Goal: Task Accomplishment & Management: Complete application form

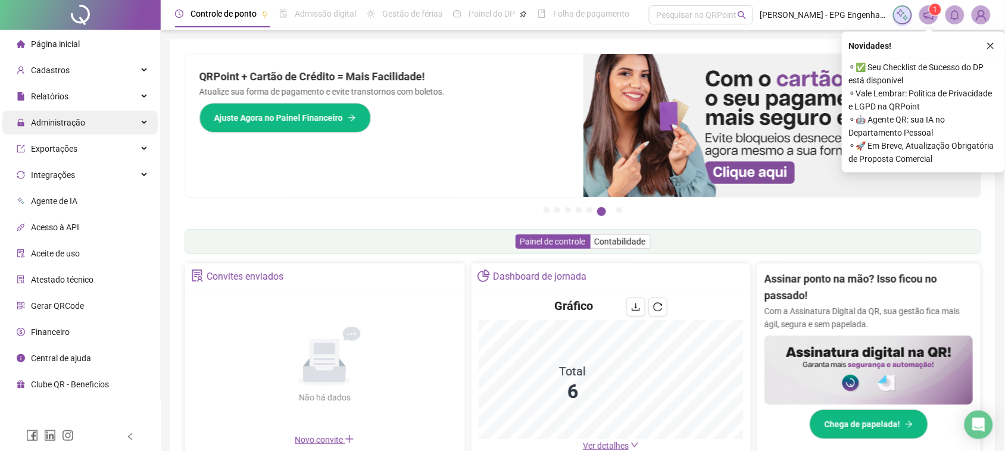
click at [72, 123] on span "Administração" at bounding box center [58, 123] width 54 height 10
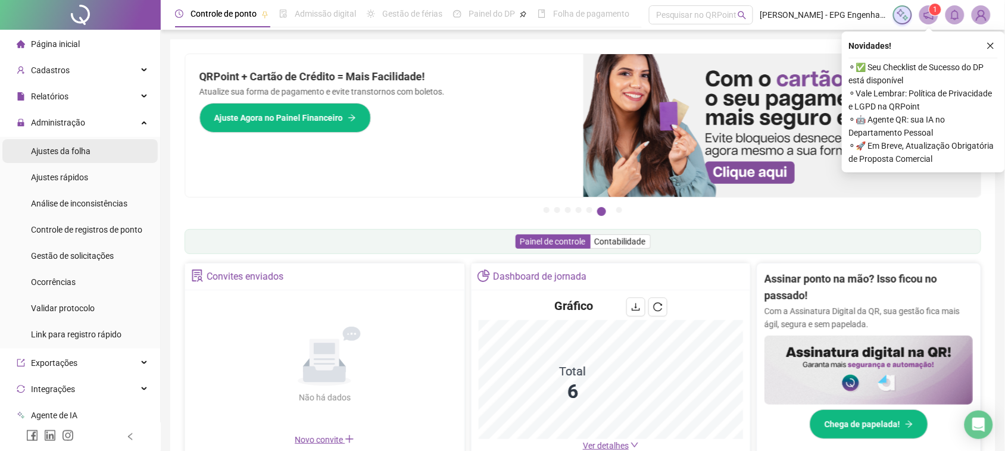
click at [79, 147] on span "Ajustes da folha" at bounding box center [61, 151] width 60 height 10
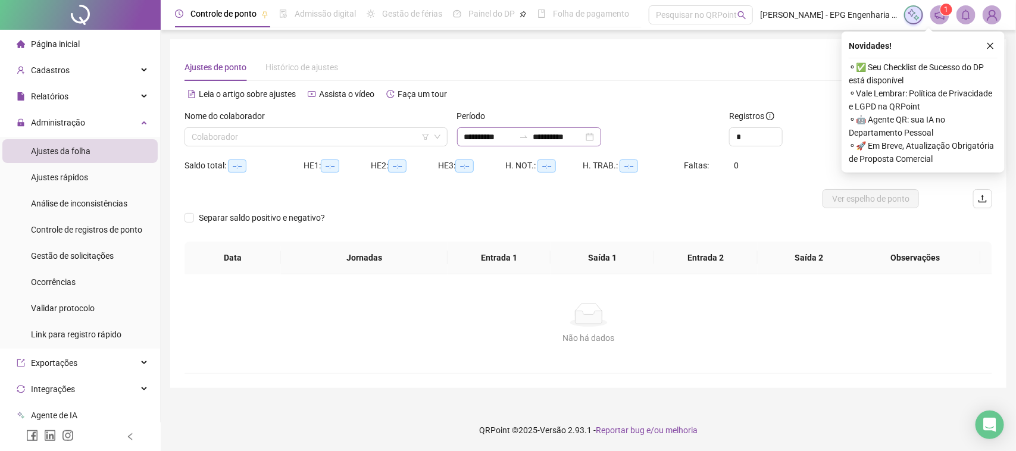
click at [529, 132] on icon "swap-right" at bounding box center [524, 137] width 10 height 10
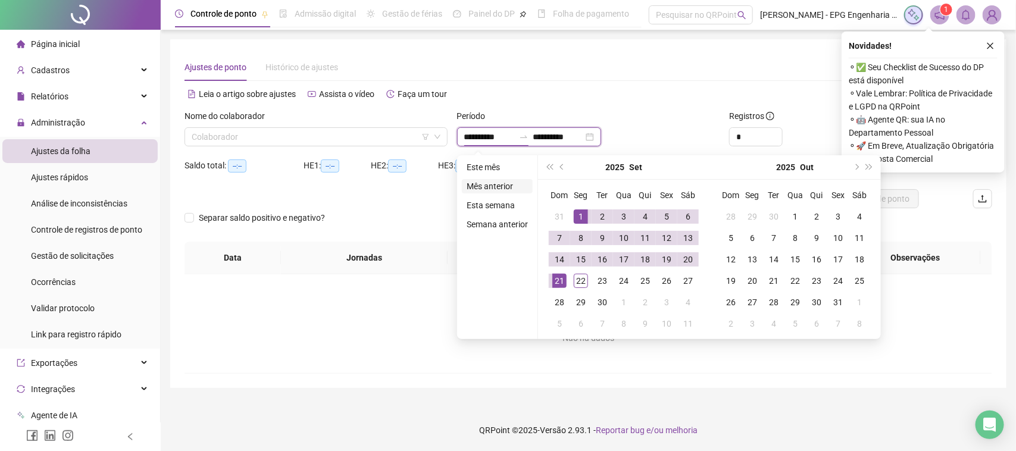
type input "**********"
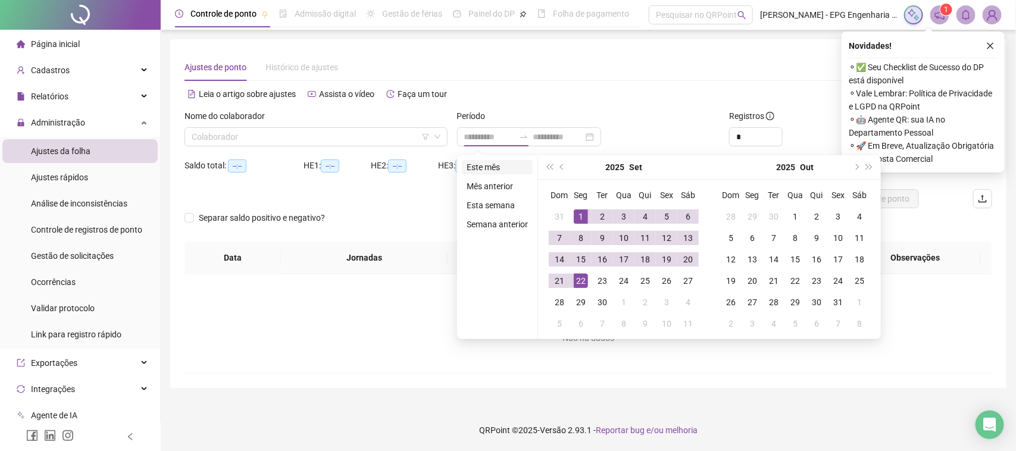
click at [485, 165] on li "Este mês" at bounding box center [497, 167] width 71 height 14
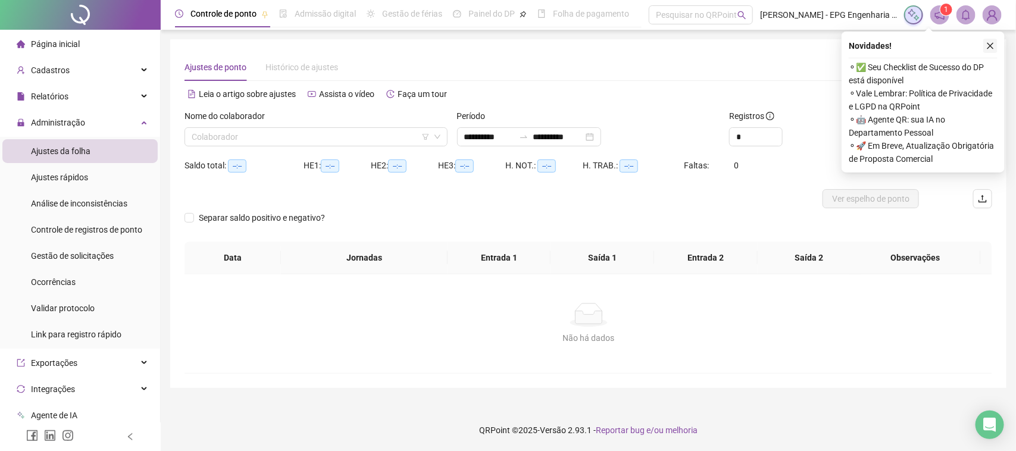
click at [989, 43] on icon "close" at bounding box center [990, 46] width 8 height 8
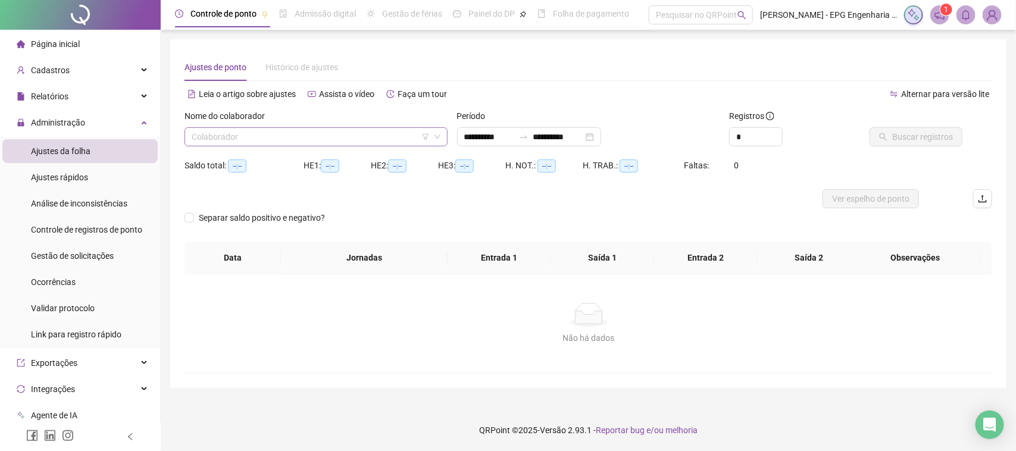
click at [302, 137] on input "search" at bounding box center [311, 137] width 238 height 18
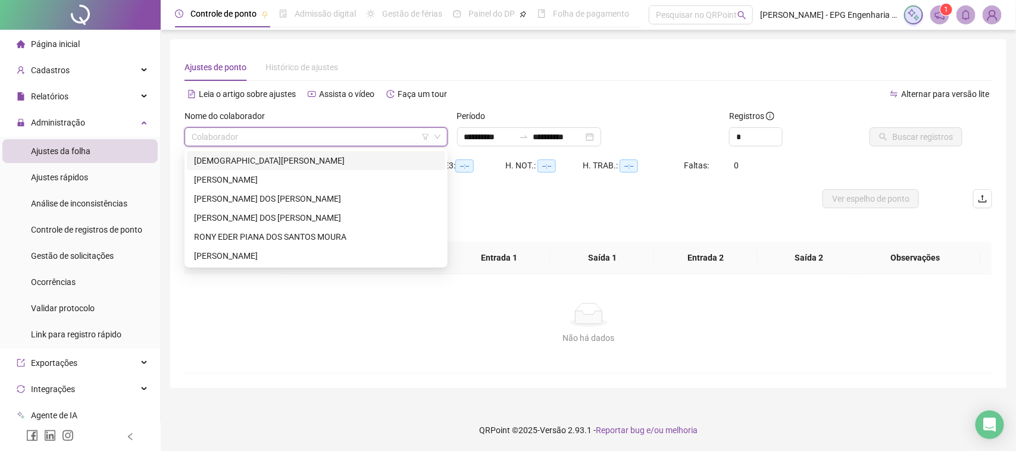
click at [283, 162] on div "CRISTIANO JOSE WEISS" at bounding box center [316, 160] width 244 height 13
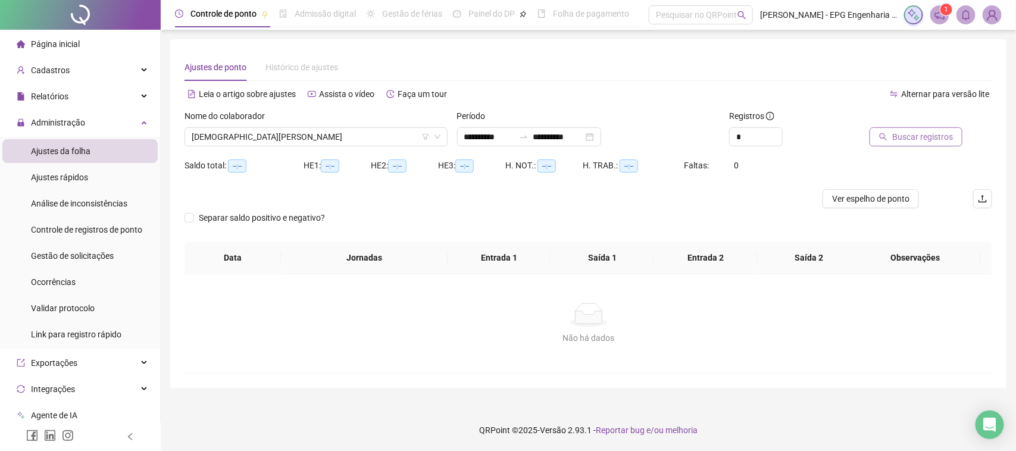
click at [915, 135] on span "Buscar registros" at bounding box center [922, 136] width 61 height 13
